Goal: Transaction & Acquisition: Download file/media

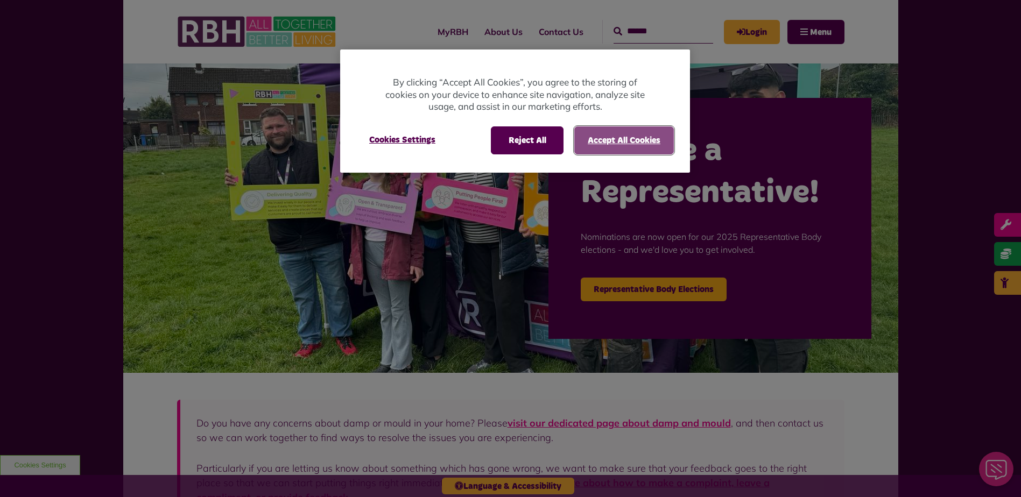
click at [651, 143] on button "Accept All Cookies" at bounding box center [624, 141] width 100 height 28
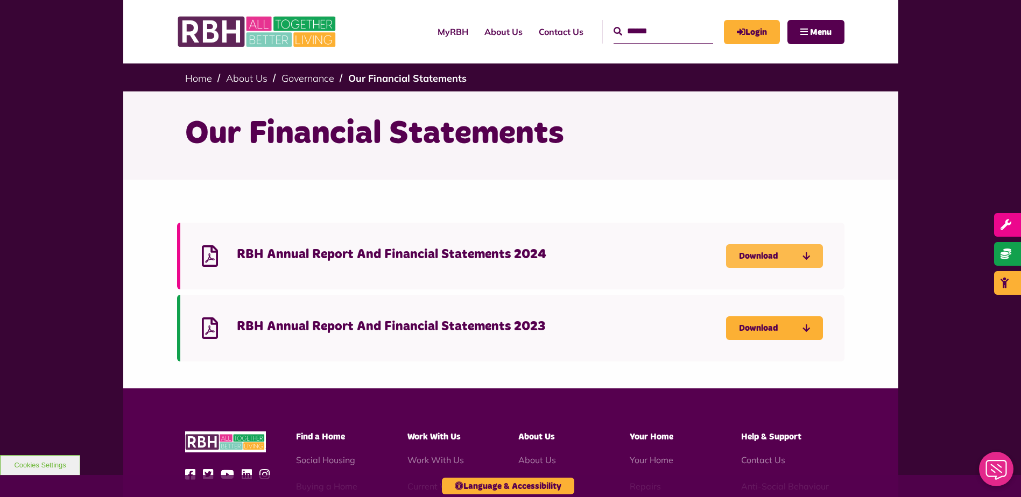
click at [785, 251] on link "Download" at bounding box center [774, 256] width 97 height 24
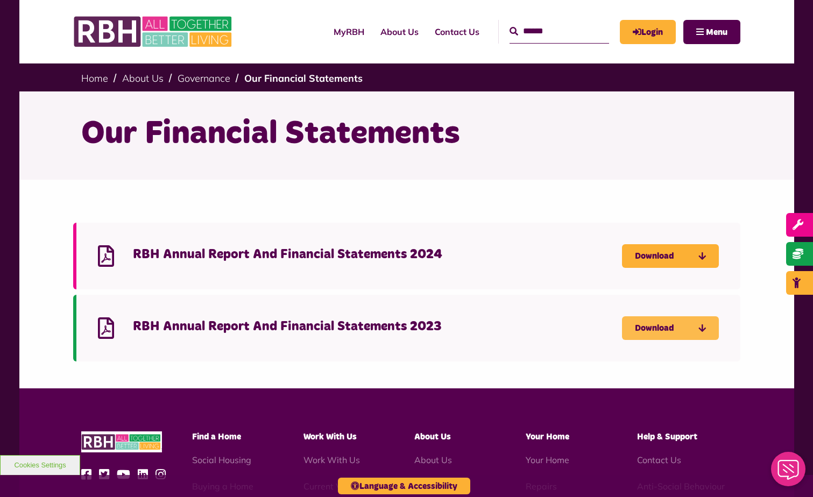
click at [650, 329] on link "Download" at bounding box center [670, 329] width 97 height 24
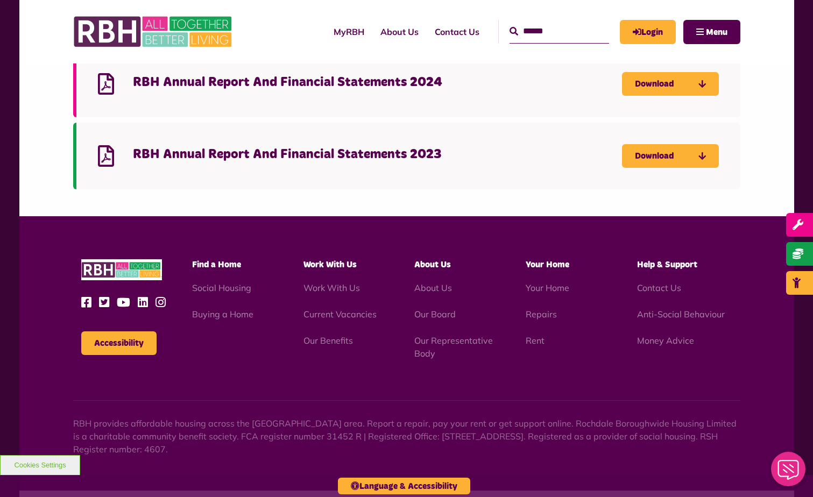
scroll to position [210, 0]
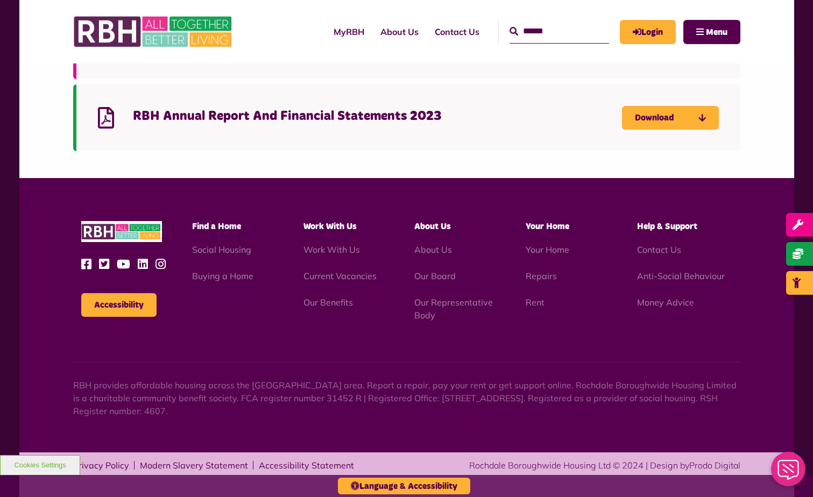
click at [276, 399] on p "RBH provides affordable housing across the [GEOGRAPHIC_DATA] area. Report a rep…" at bounding box center [406, 398] width 667 height 39
